Goal: Information Seeking & Learning: Learn about a topic

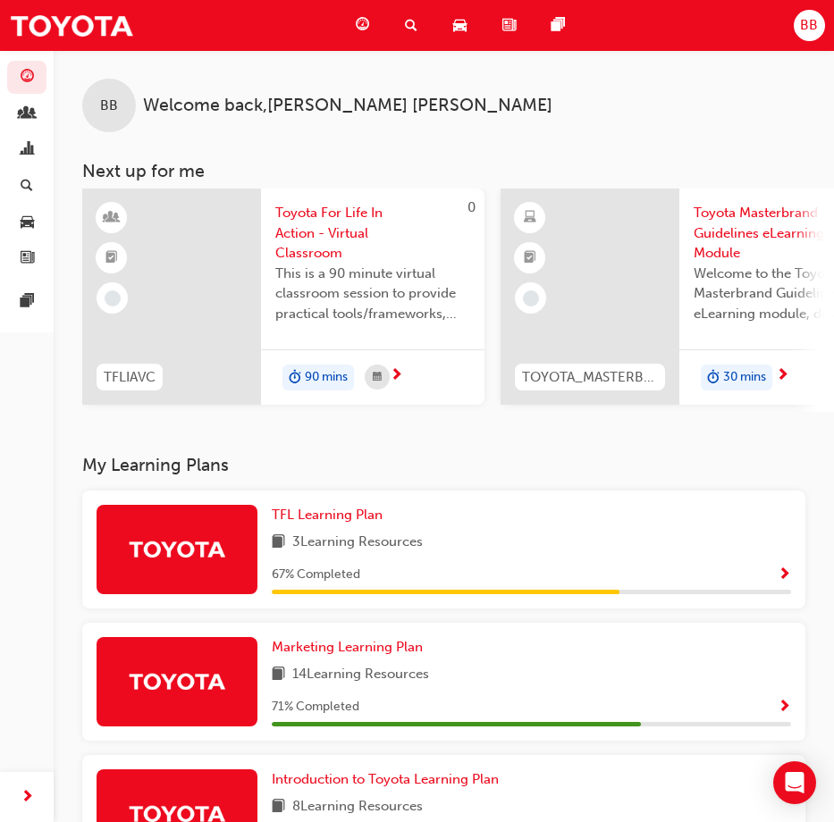
click at [540, 107] on div "BB Welcome back , [PERSON_NAME]" at bounding box center [444, 91] width 780 height 82
click at [567, 124] on div "BB Welcome back , [PERSON_NAME]" at bounding box center [444, 91] width 780 height 82
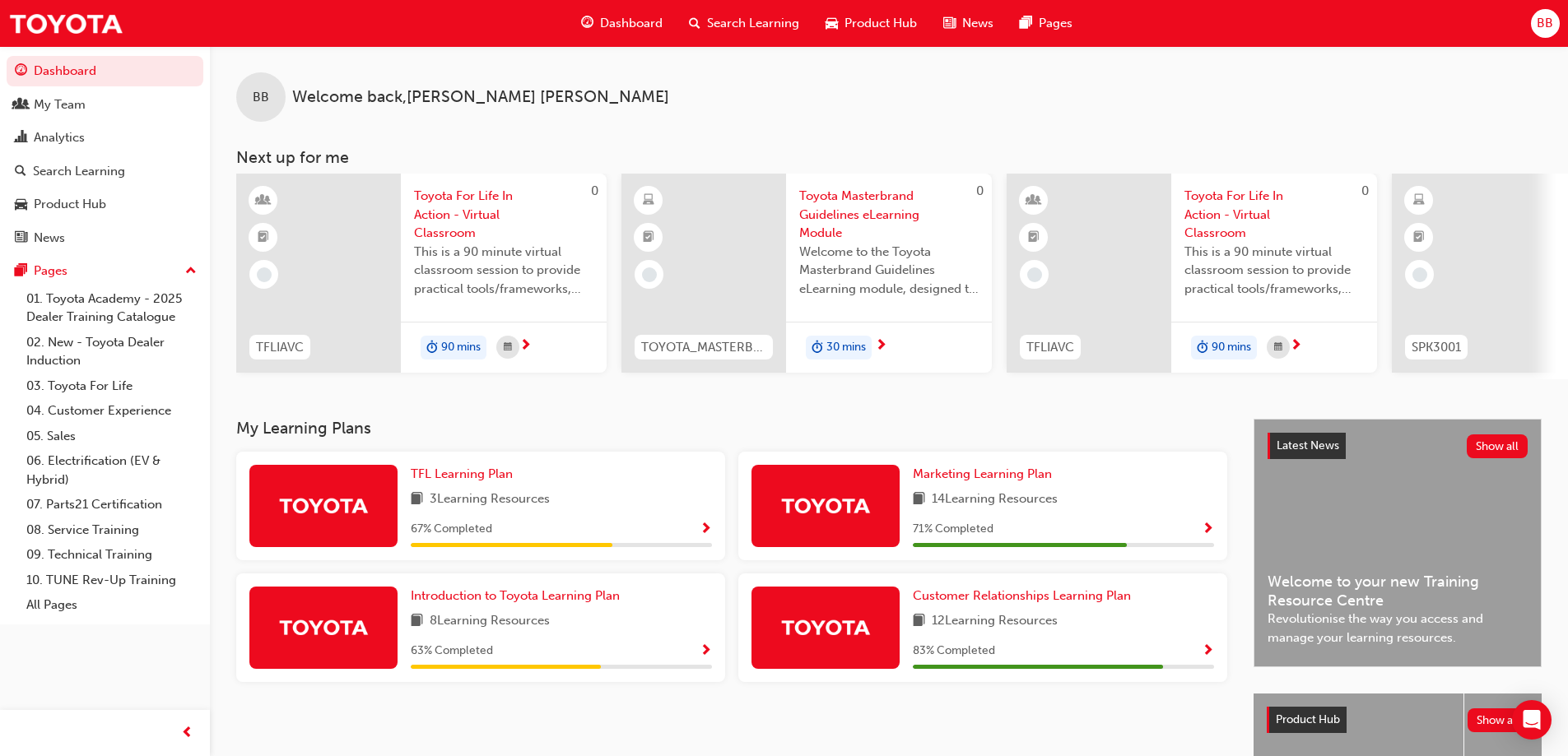
click at [578, 501] on div "3 Learning Resources" at bounding box center [561, 500] width 301 height 20
click at [705, 536] on span "Show Progress" at bounding box center [705, 530] width 12 height 15
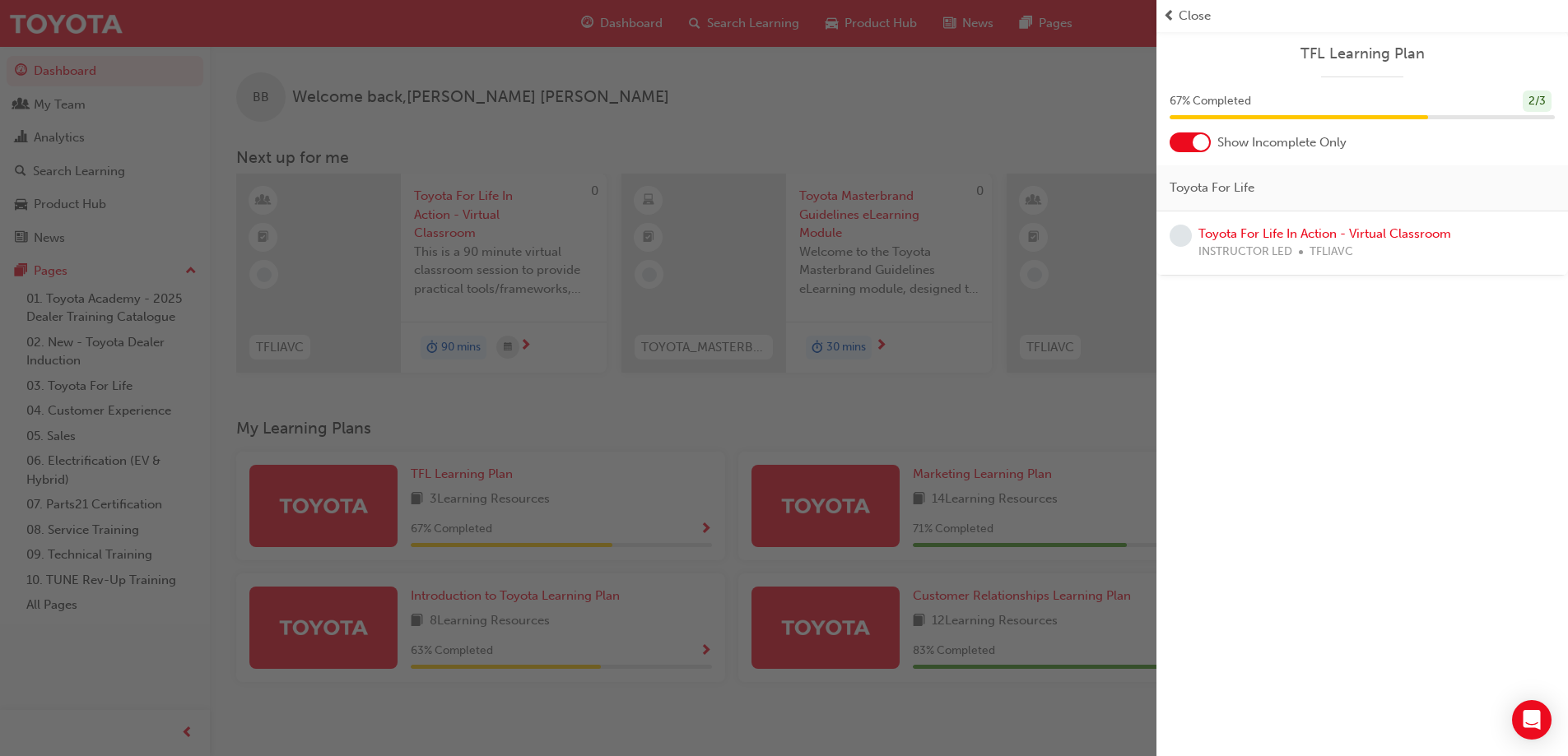
click at [780, 19] on span "Close" at bounding box center [1194, 16] width 32 height 19
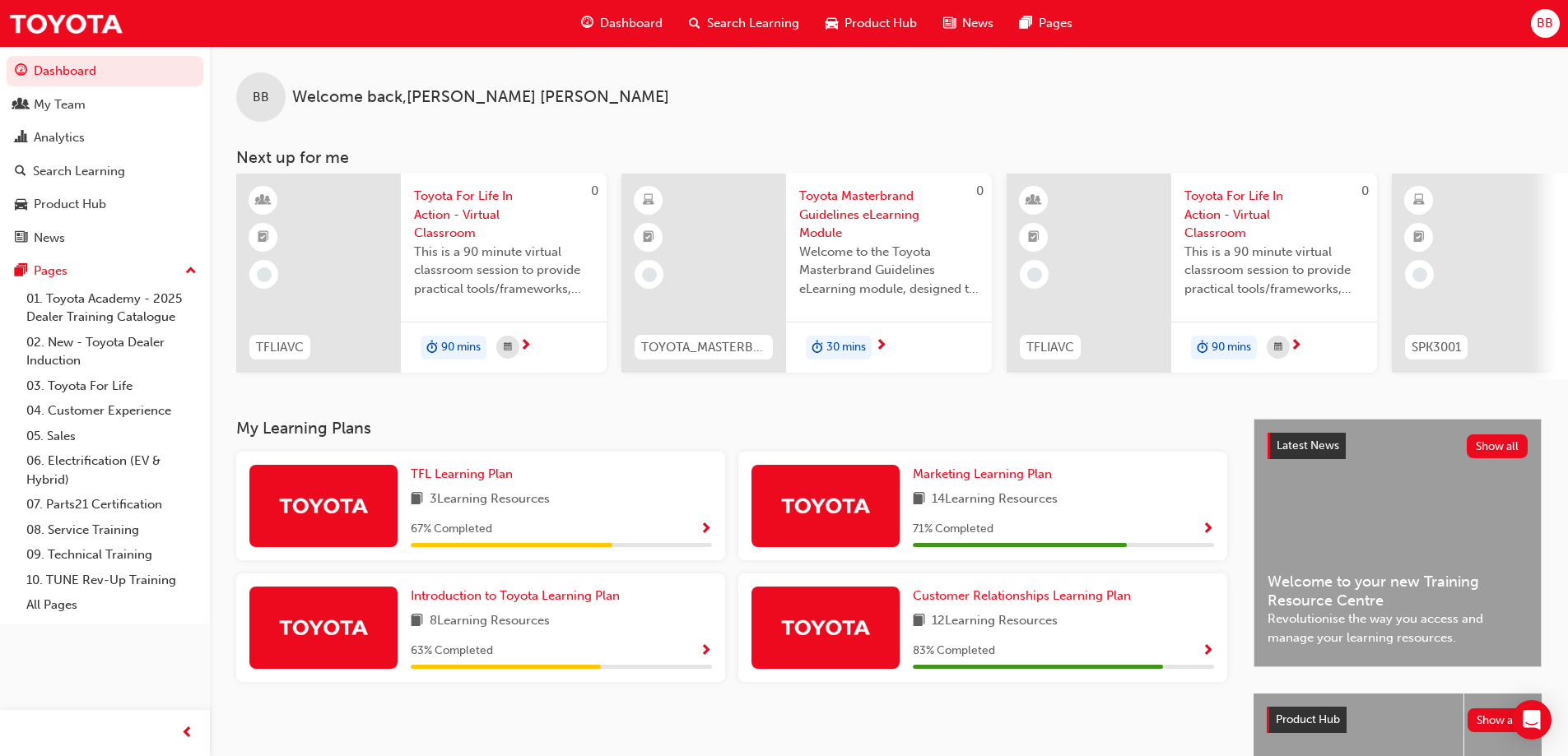
click at [709, 658] on span "Show Progress" at bounding box center [705, 652] width 12 height 15
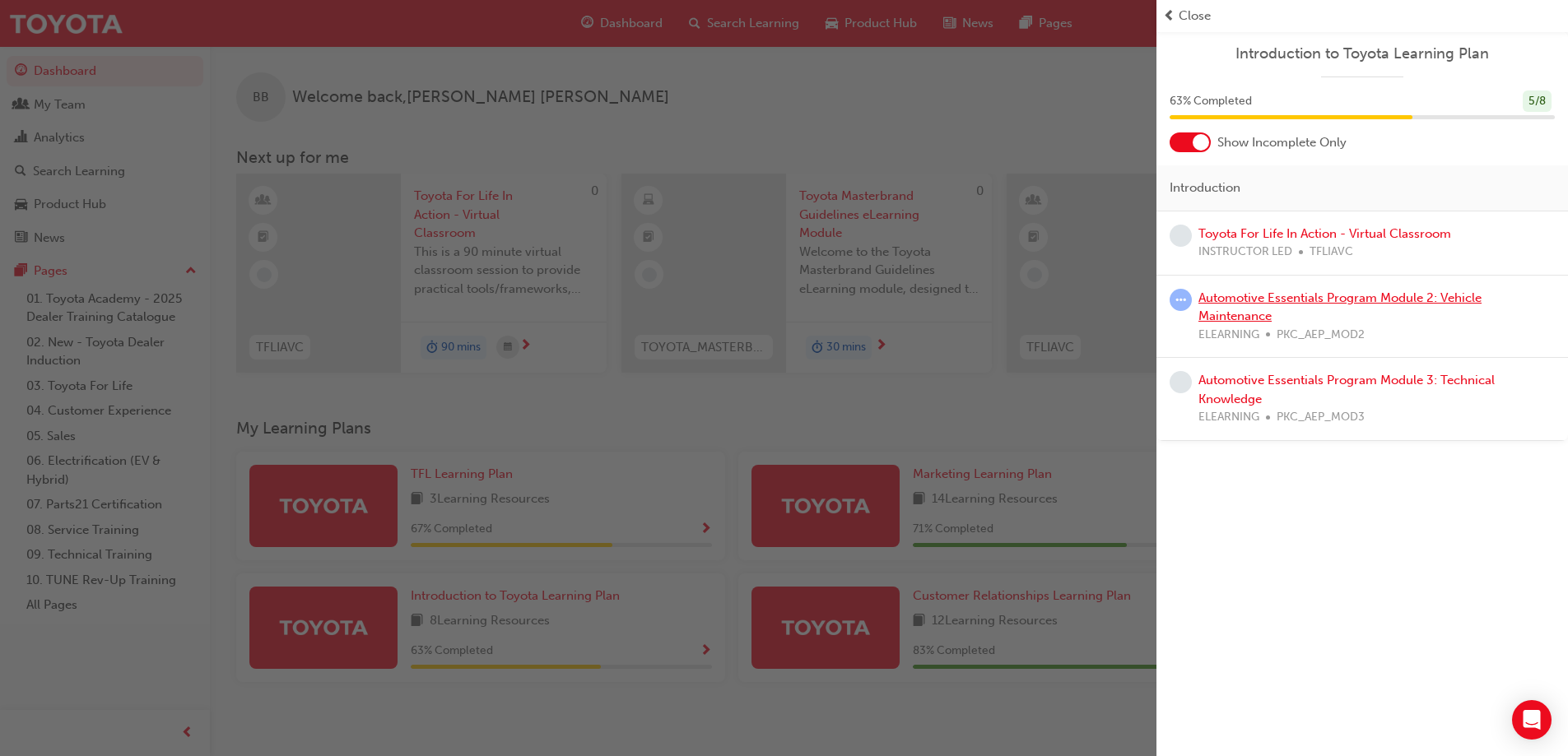
click at [780, 302] on link "Automotive Essentials Program Module 2: Vehicle Maintenance" at bounding box center [1341, 308] width 284 height 34
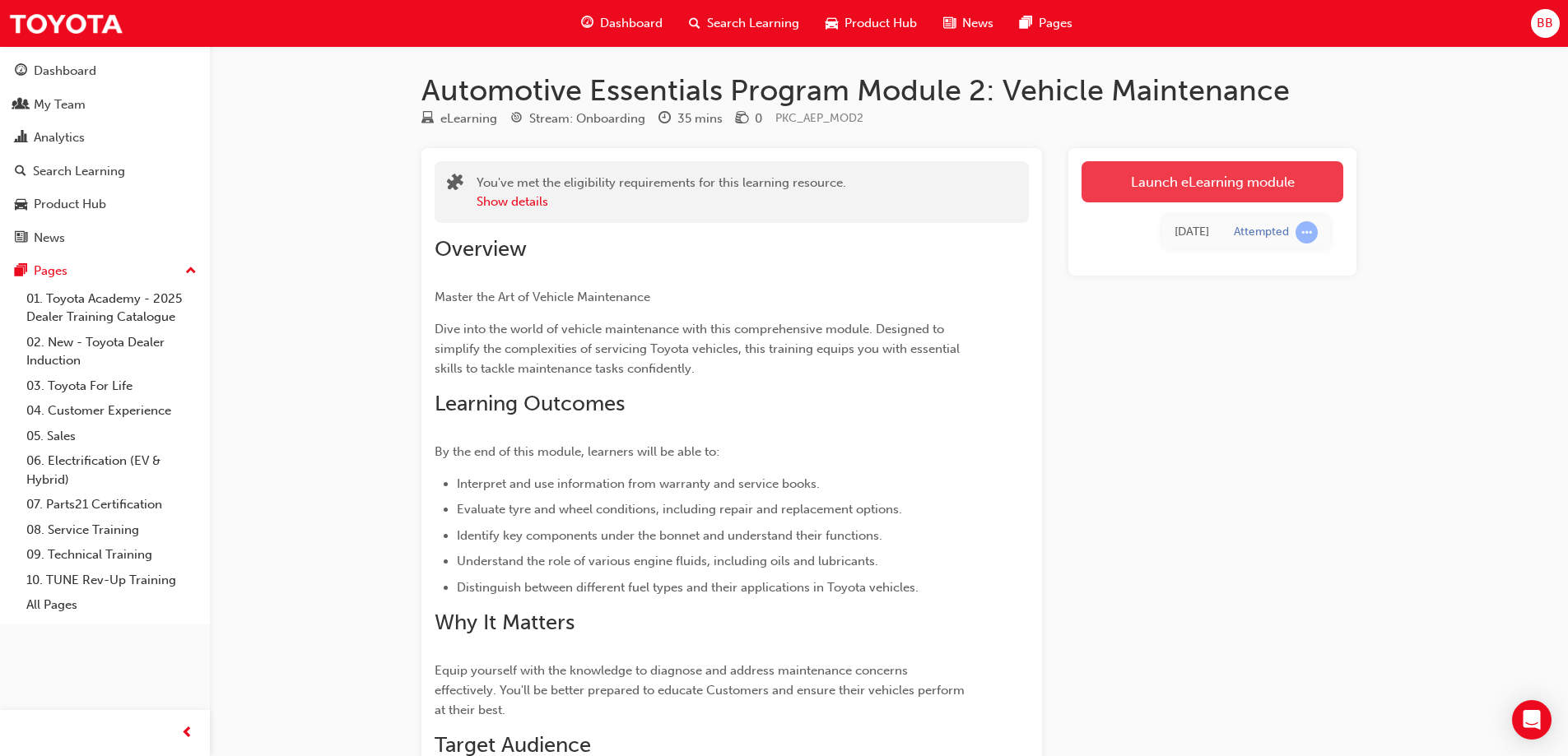
click at [780, 183] on link "Launch eLearning module" at bounding box center [1213, 181] width 261 height 41
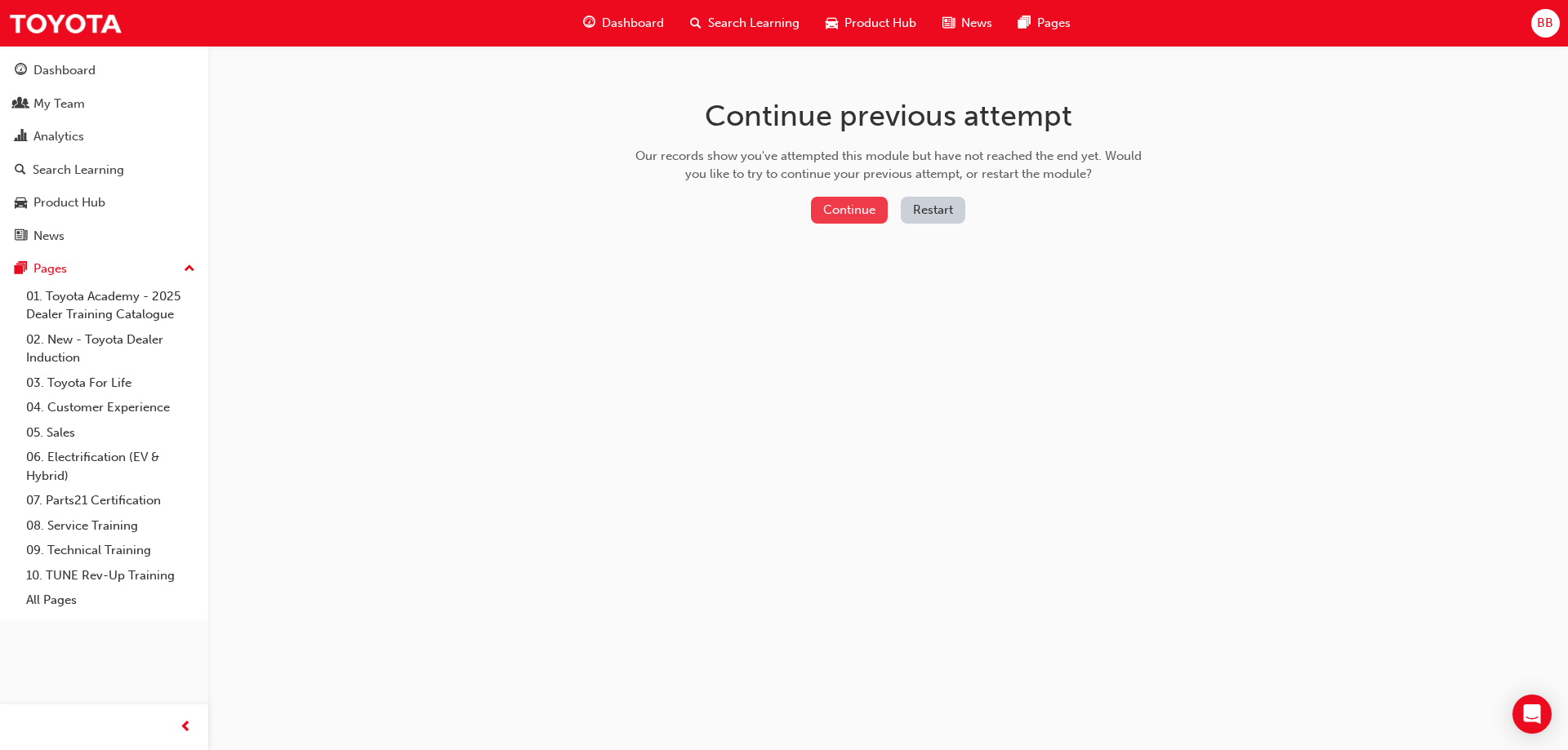
click at [774, 214] on button "Continue" at bounding box center [850, 209] width 77 height 26
